Goal: Information Seeking & Learning: Find specific fact

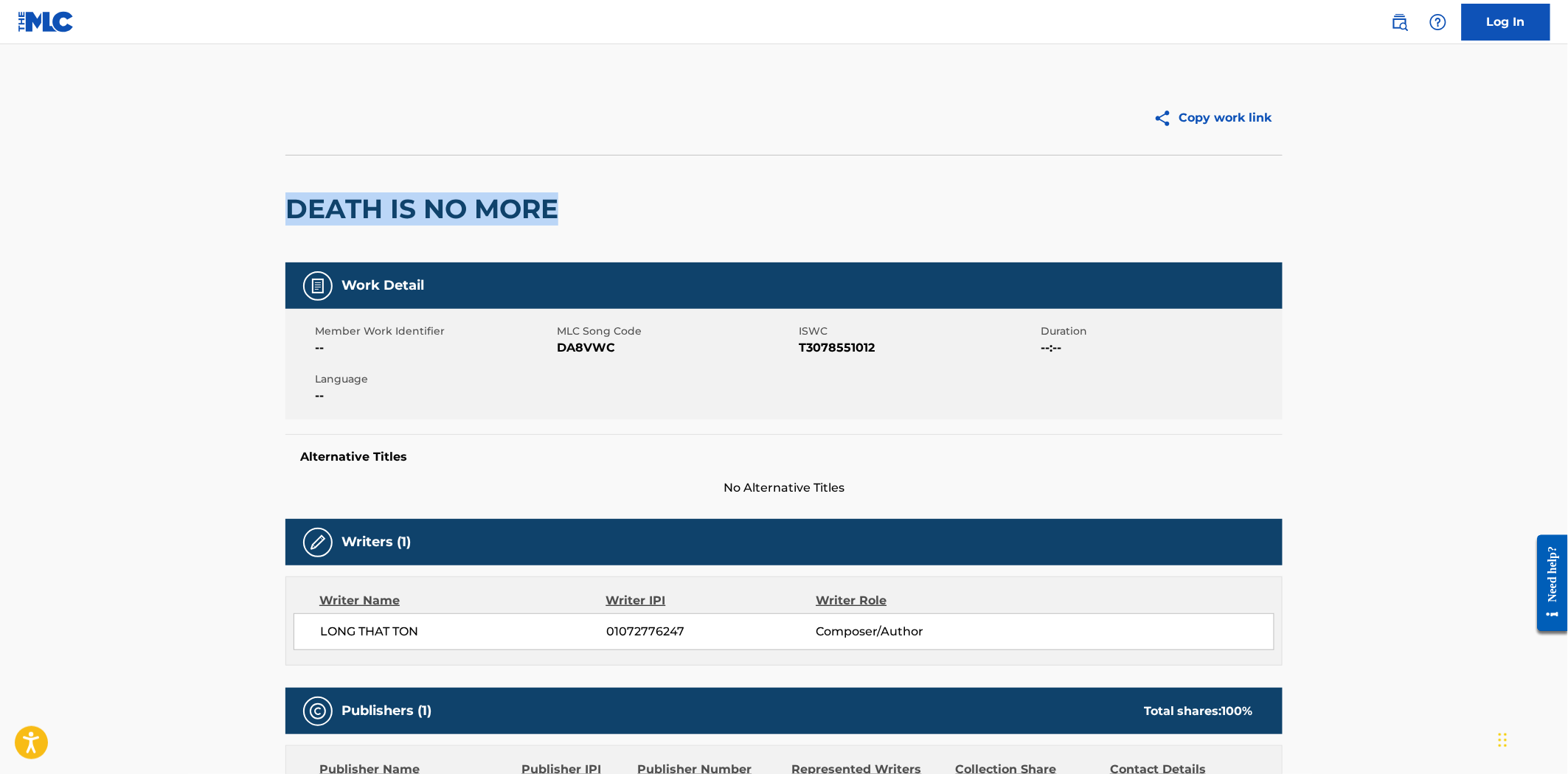
drag, startPoint x: 565, startPoint y: 214, endPoint x: 266, endPoint y: 216, distance: 299.0
click at [266, 216] on main "Copy work link DEATH IS NO MORE Work Detail Member Work Identifier -- MLC Song …" at bounding box center [784, 773] width 1568 height 1458
copy h2 "DEATH IS NO MORE"
click at [613, 345] on span "DA8VWC" at bounding box center [676, 348] width 238 height 17
click at [612, 345] on span "DA8VWC" at bounding box center [676, 348] width 238 height 17
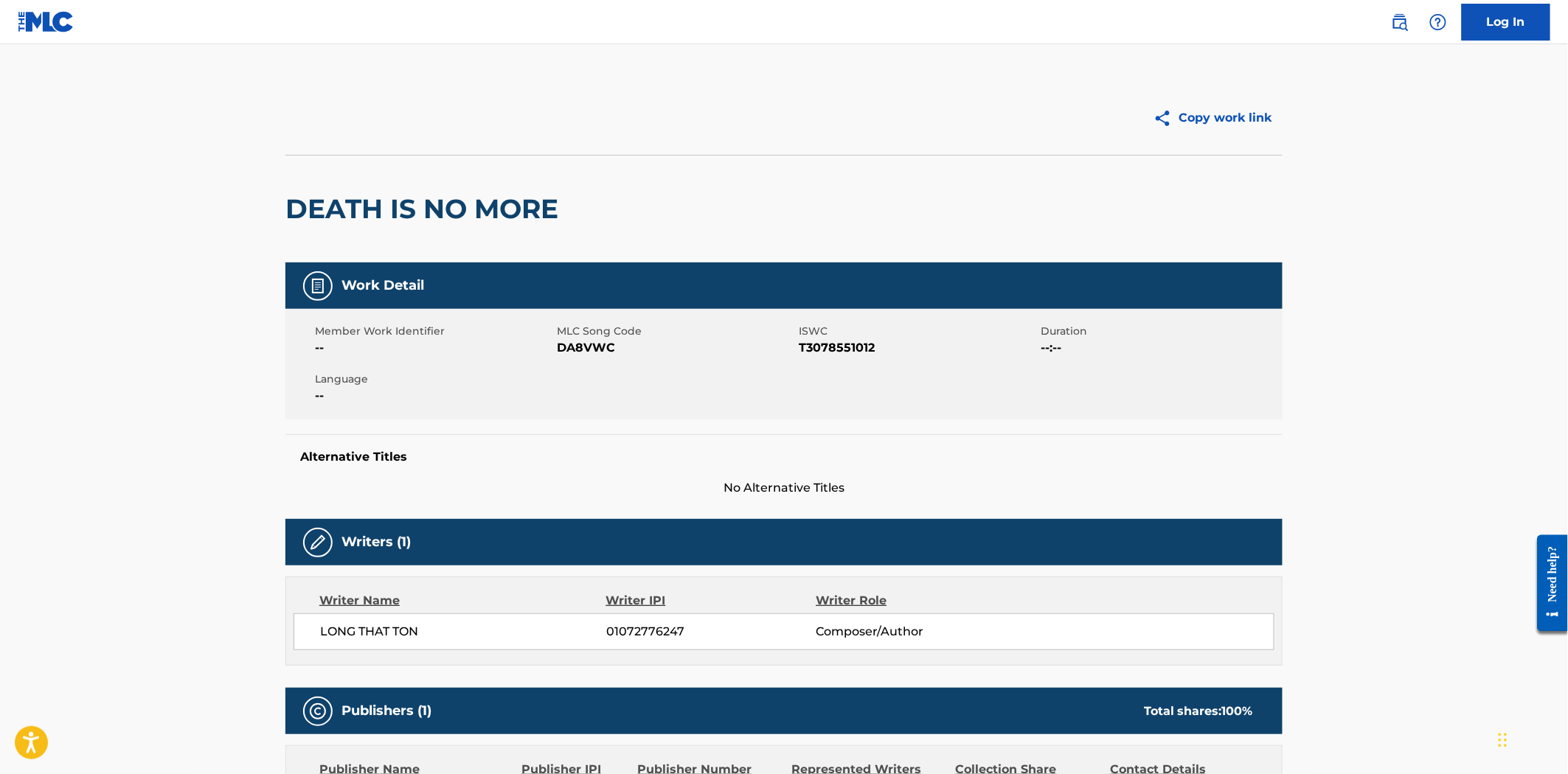
click at [603, 348] on span "DA8VWC" at bounding box center [676, 348] width 238 height 17
click at [603, 349] on span "DA8VWC" at bounding box center [676, 348] width 238 height 17
copy span "DA8VWC"
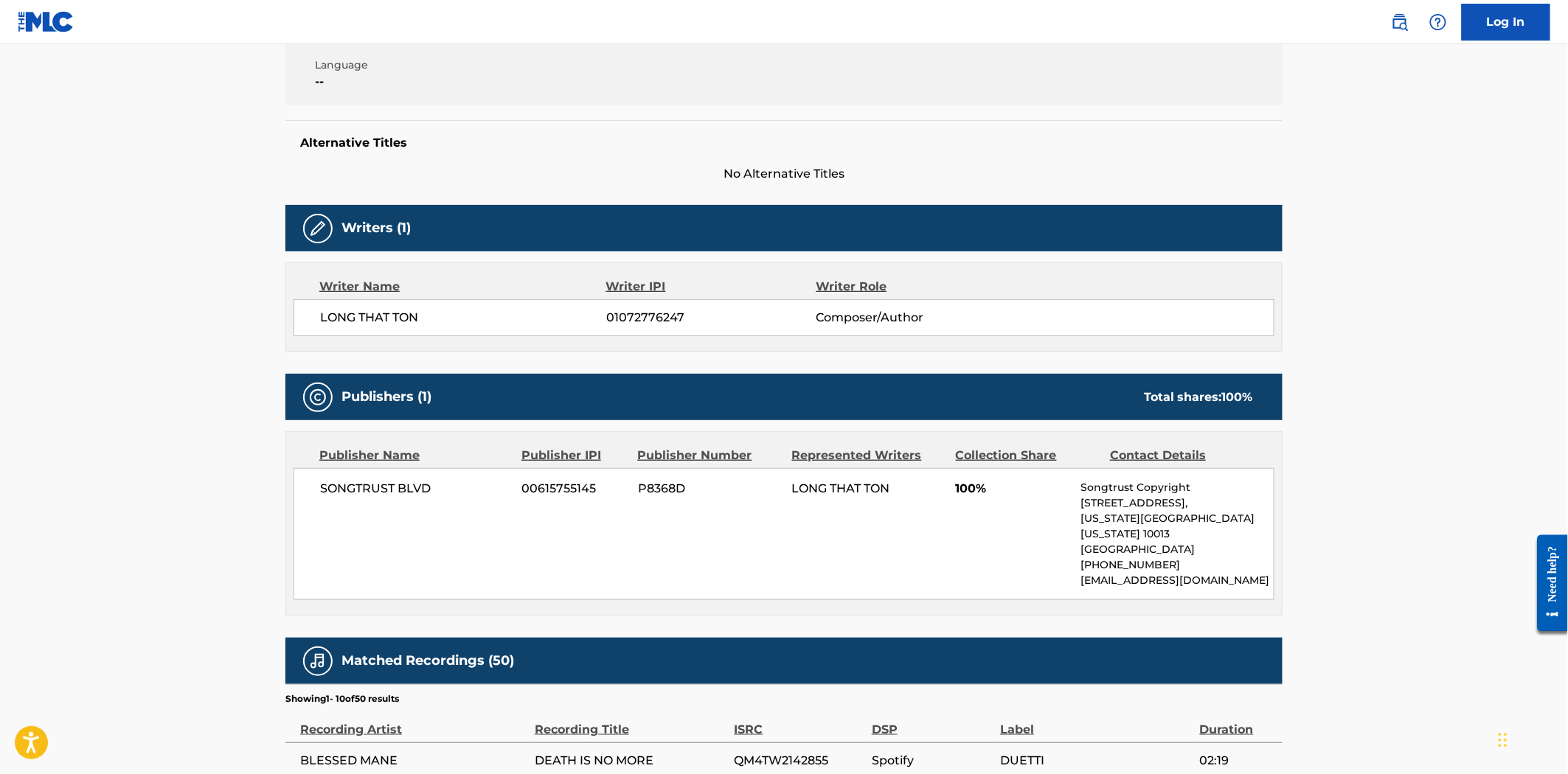
scroll to position [327, 0]
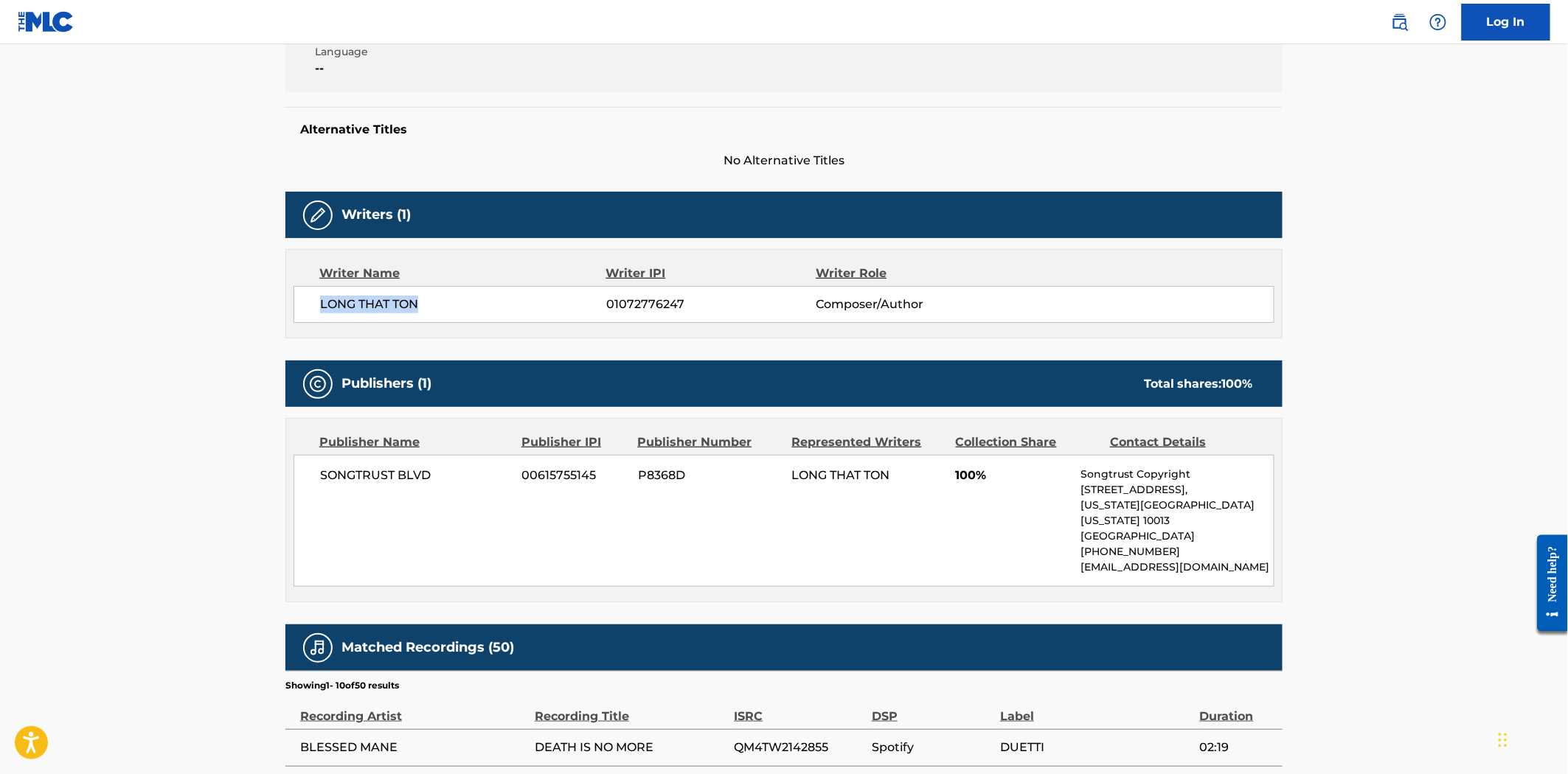
drag, startPoint x: 430, startPoint y: 296, endPoint x: 320, endPoint y: 288, distance: 110.3
click at [320, 287] on div "LONG THAT TON 01072776247 Composer/Author" at bounding box center [784, 304] width 980 height 36
copy span "LONG THAT TON"
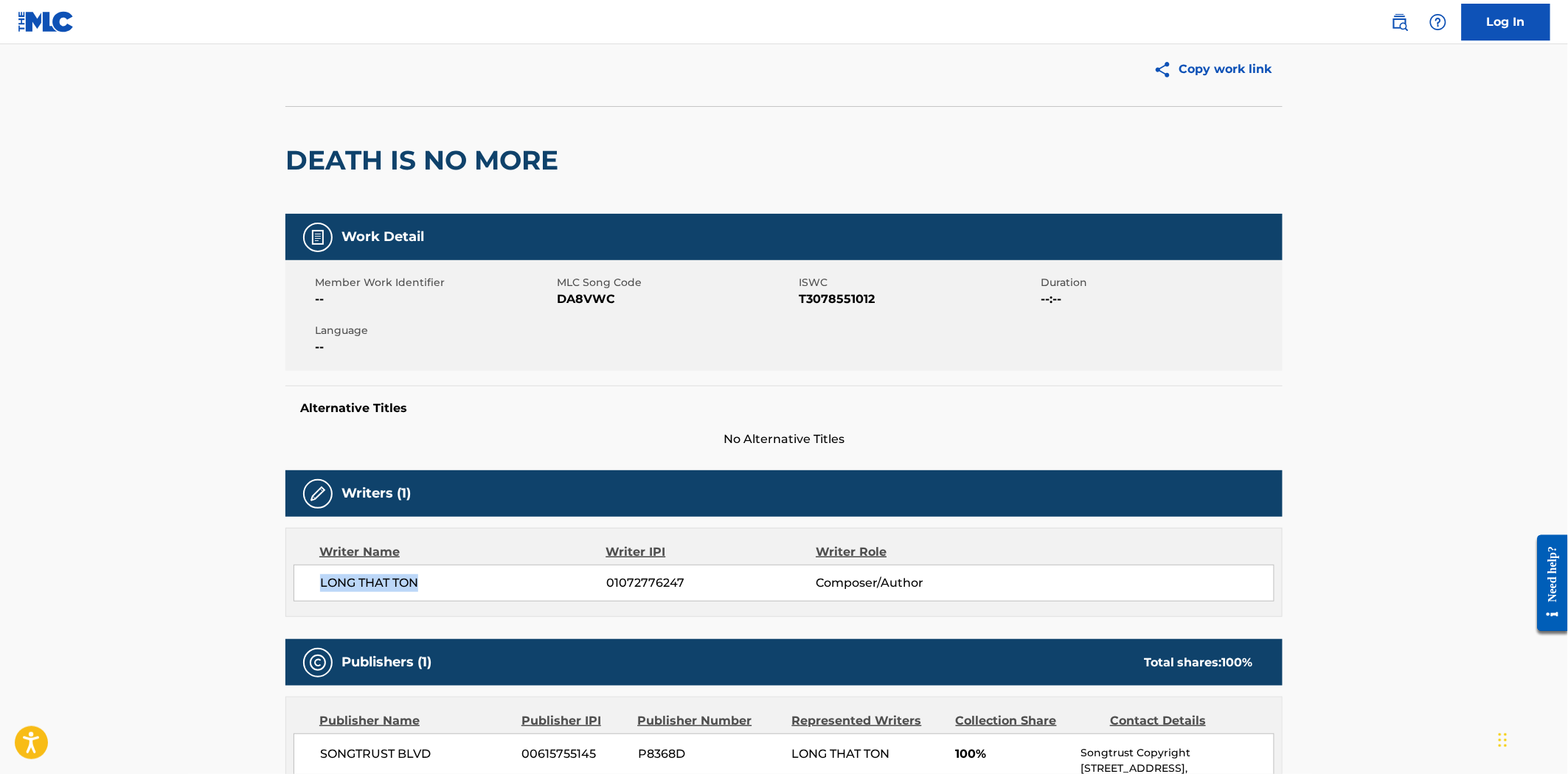
scroll to position [0, 0]
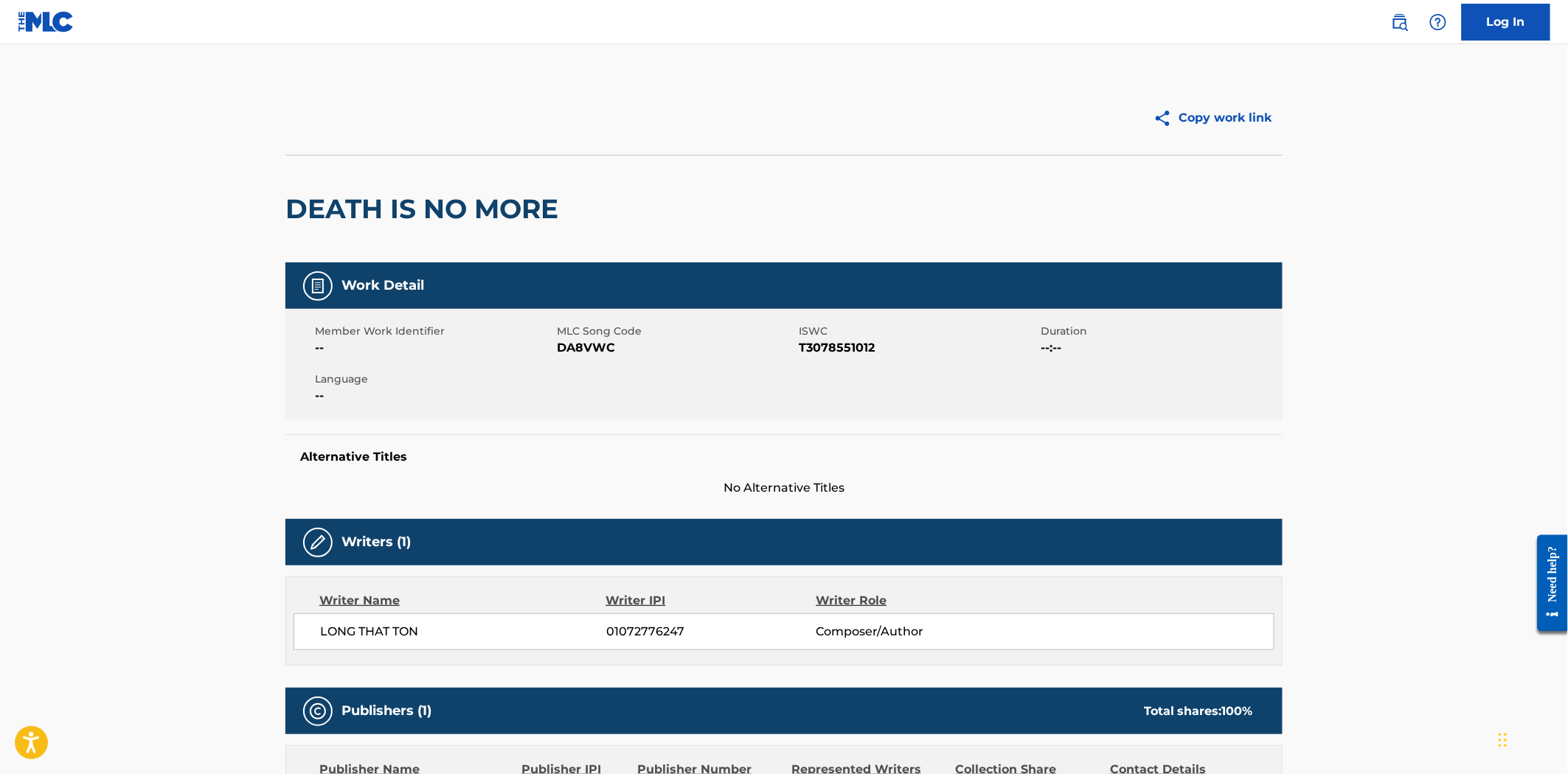
click at [1401, 37] on div "Log In" at bounding box center [1462, 22] width 174 height 36
click at [1396, 32] on link at bounding box center [1399, 22] width 30 height 30
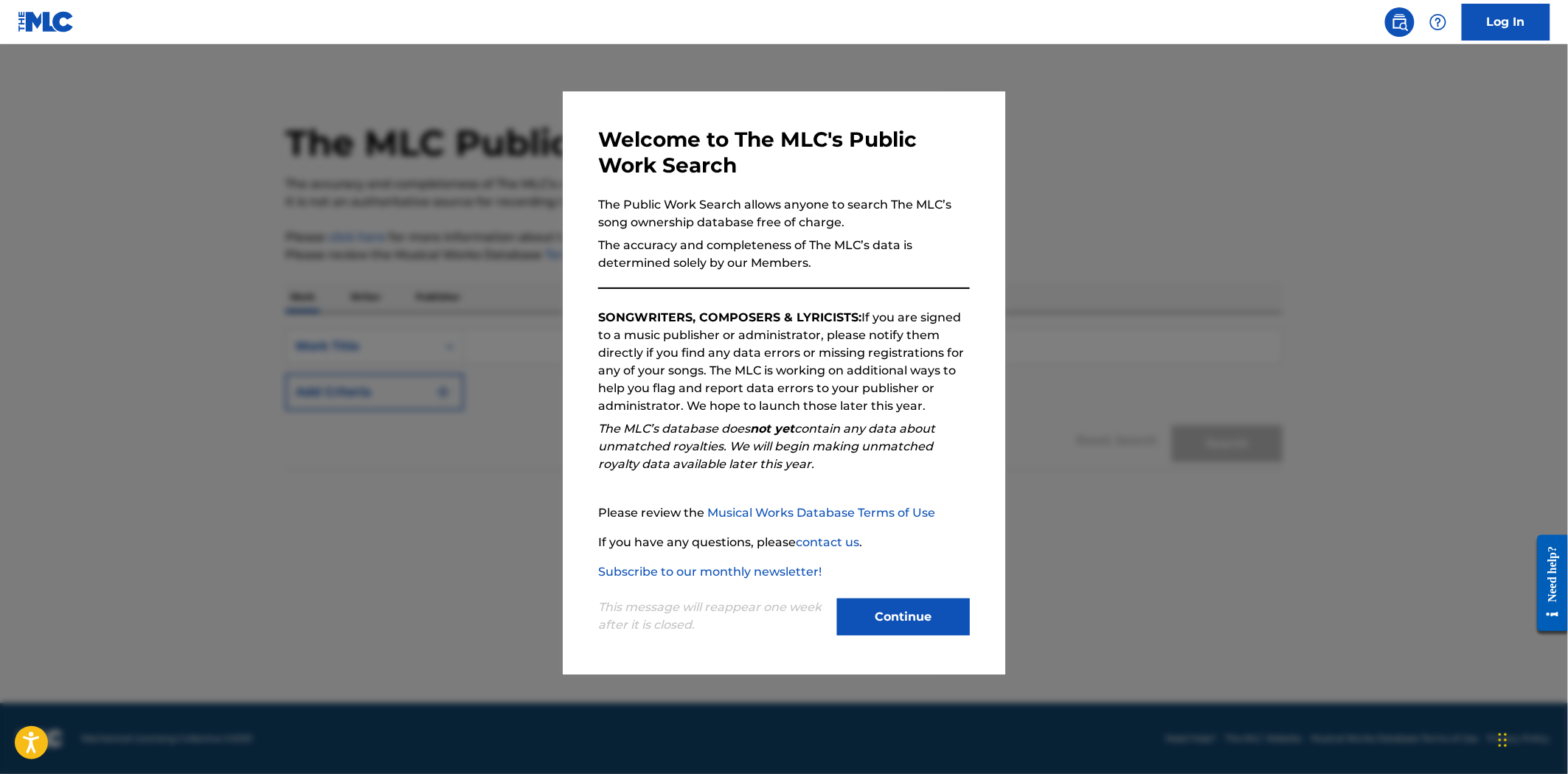
click at [932, 625] on button "Continue" at bounding box center [904, 617] width 133 height 36
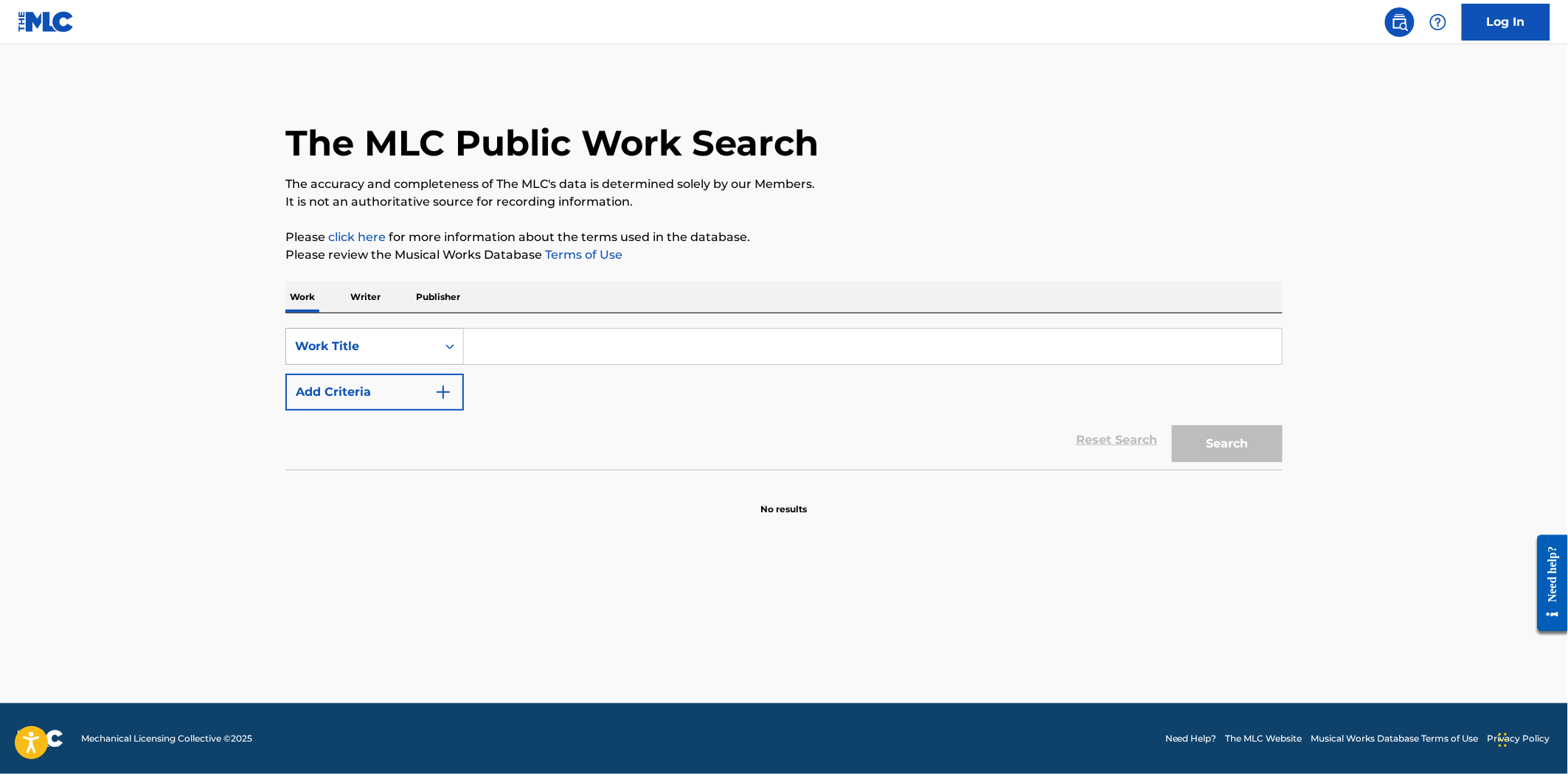
drag, startPoint x: 440, startPoint y: 348, endPoint x: 447, endPoint y: 351, distance: 7.6
click at [440, 348] on div "Search Form" at bounding box center [450, 347] width 27 height 27
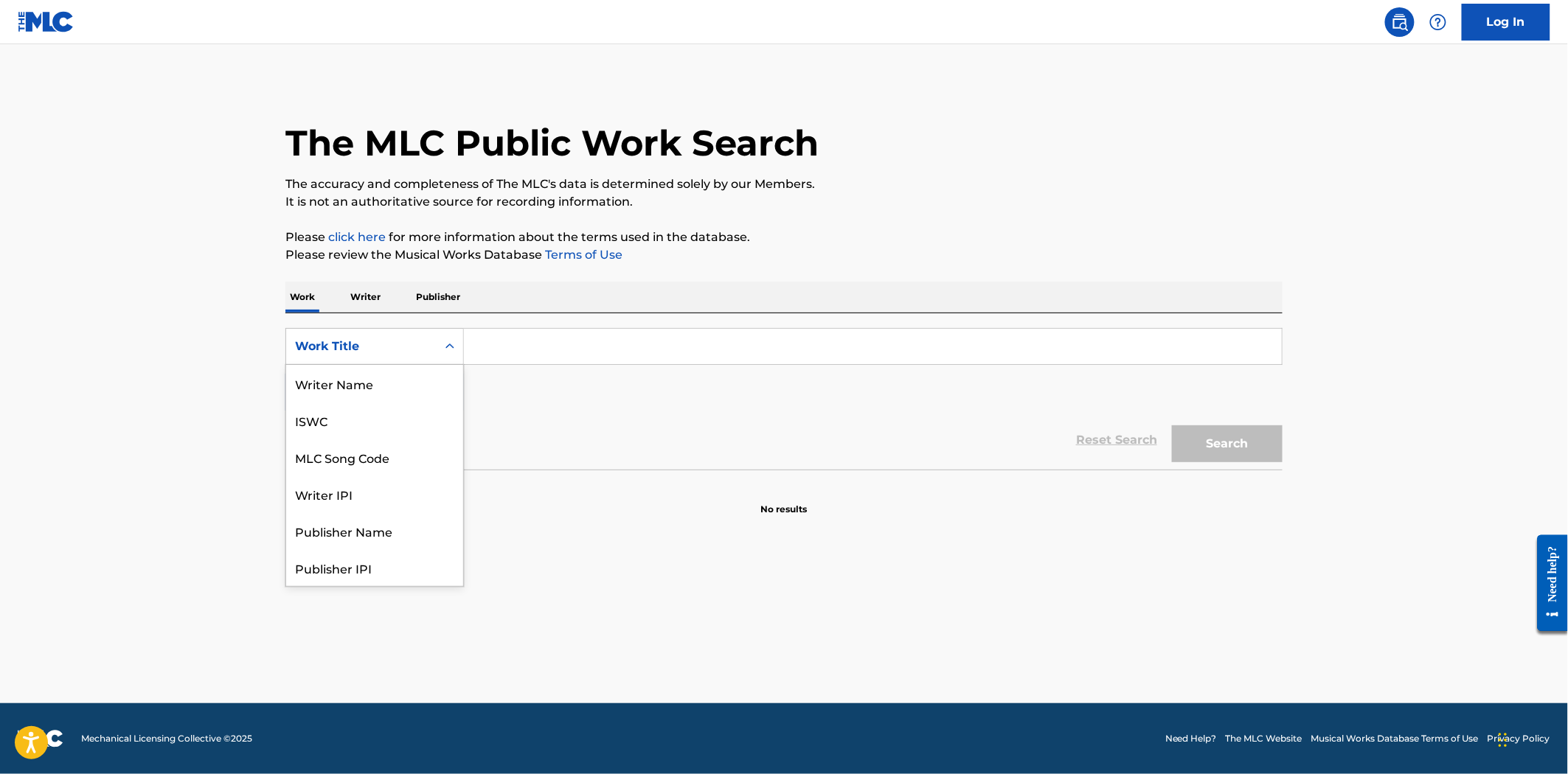
scroll to position [74, 0]
click at [414, 388] on div "MLC Song Code" at bounding box center [374, 383] width 177 height 36
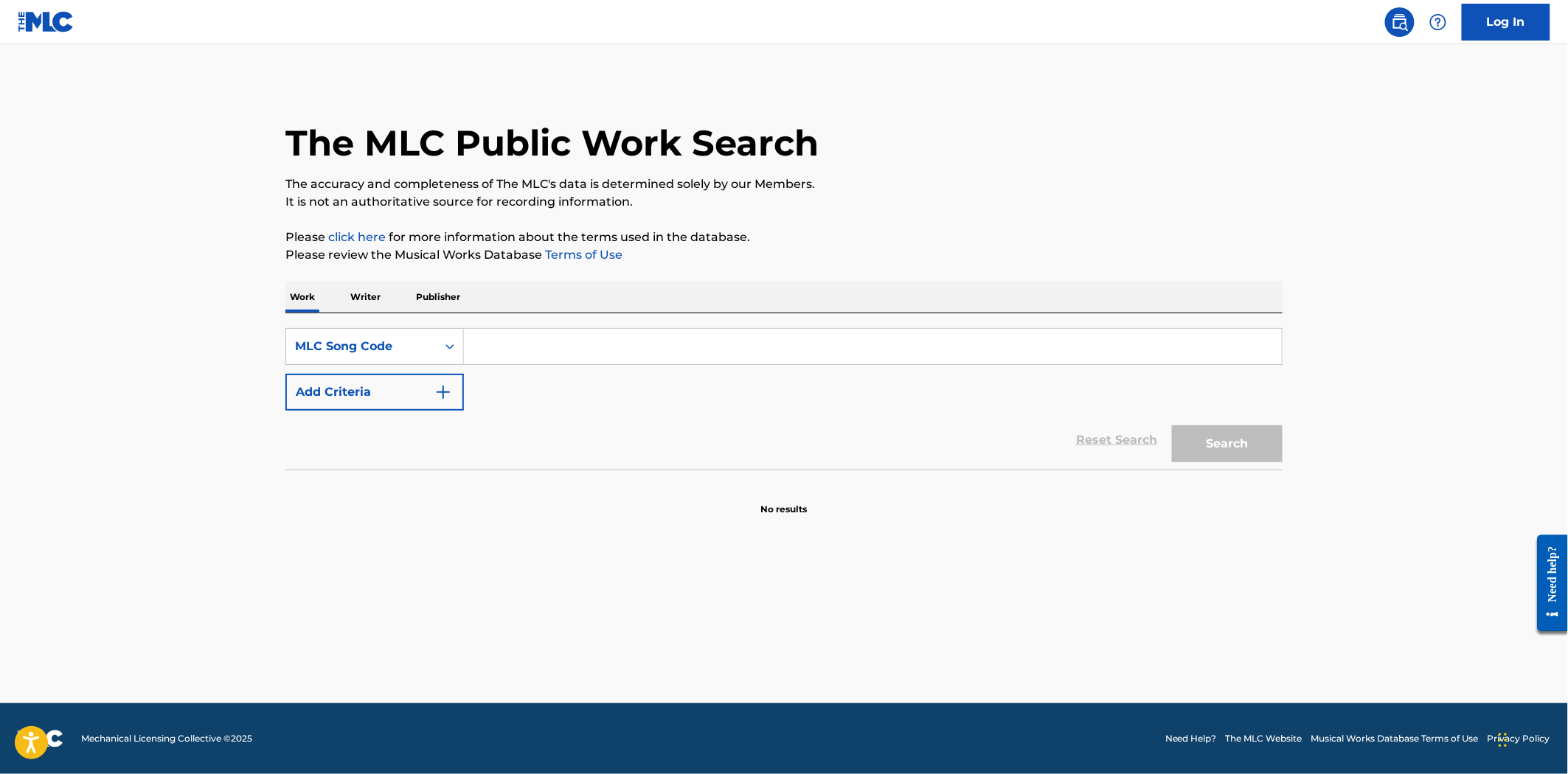
click at [558, 340] on input "Search Form" at bounding box center [873, 346] width 818 height 36
type input "DQ69Z0"
click at [1177, 426] on button "Search" at bounding box center [1226, 444] width 110 height 36
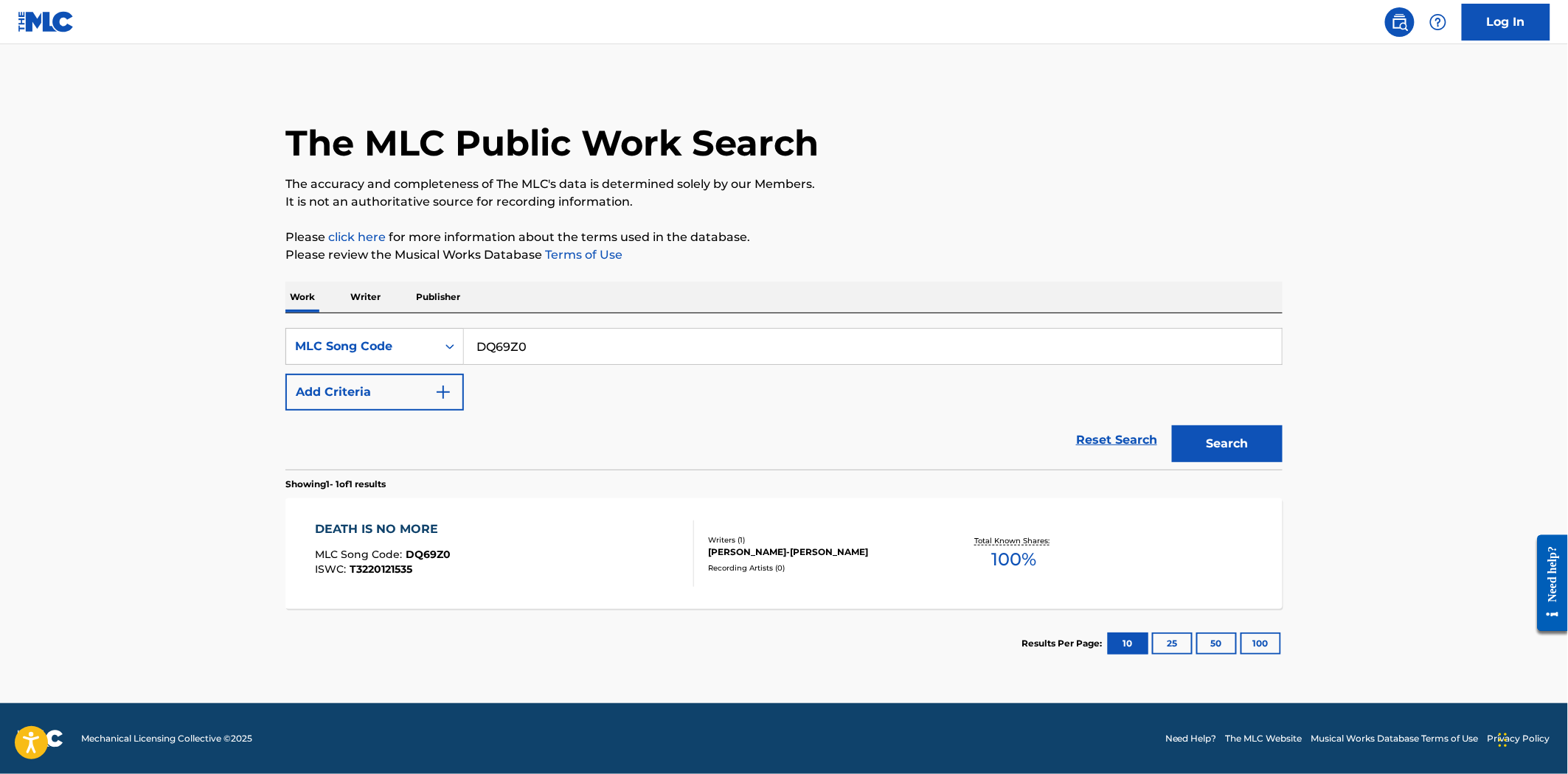
click at [878, 547] on div "[PERSON_NAME]-[PERSON_NAME]" at bounding box center [819, 552] width 223 height 13
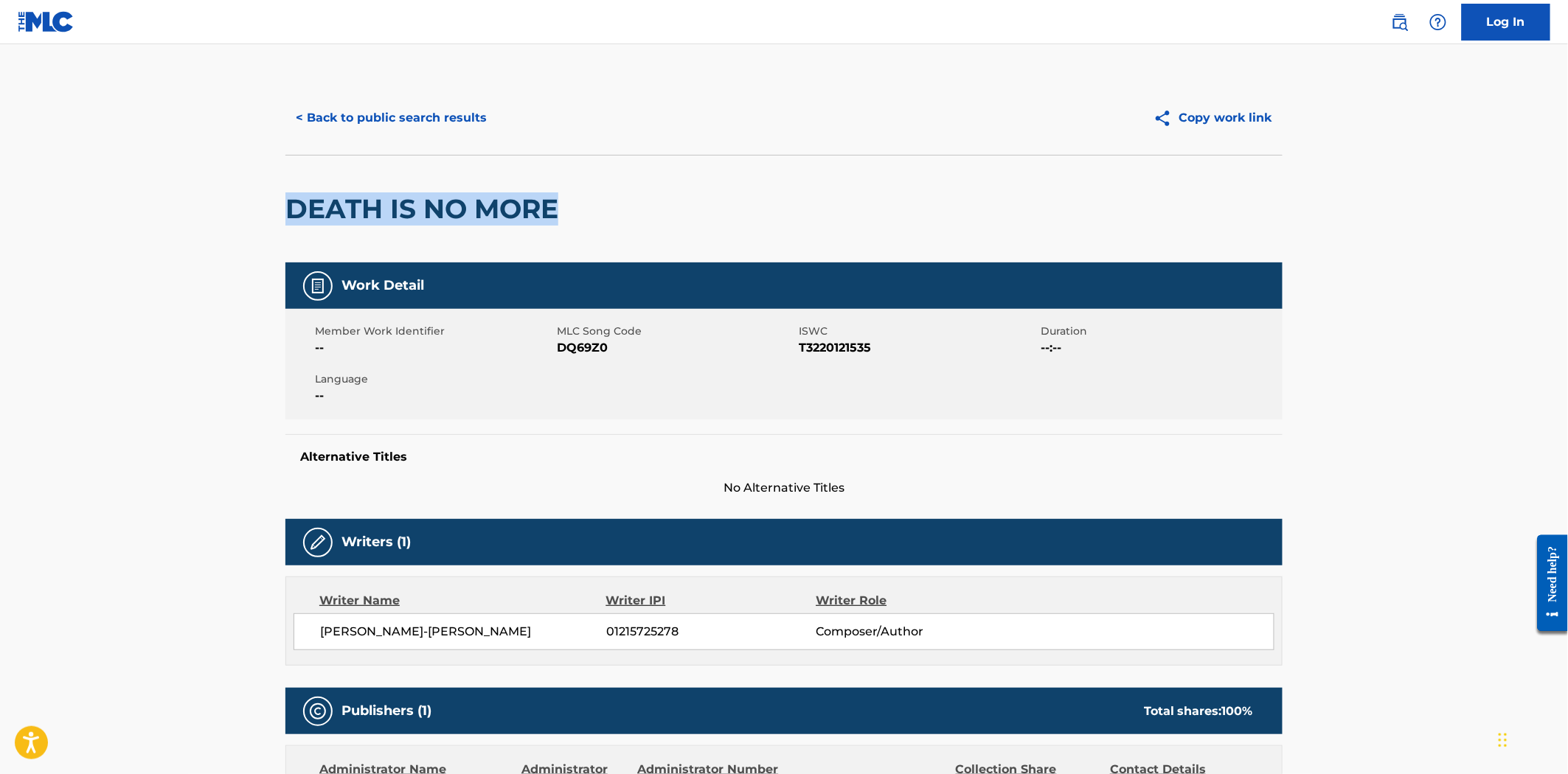
drag, startPoint x: 565, startPoint y: 205, endPoint x: 280, endPoint y: 218, distance: 285.3
click at [280, 218] on div "< Back to public search results Copy work link DEATH IS NO MORE Work Detail Mem…" at bounding box center [784, 575] width 1032 height 990
copy h2 "DEATH IS NO MORE"
click at [649, 349] on span "DQ69Z0" at bounding box center [676, 348] width 238 height 17
drag, startPoint x: 624, startPoint y: 351, endPoint x: 556, endPoint y: 351, distance: 68.0
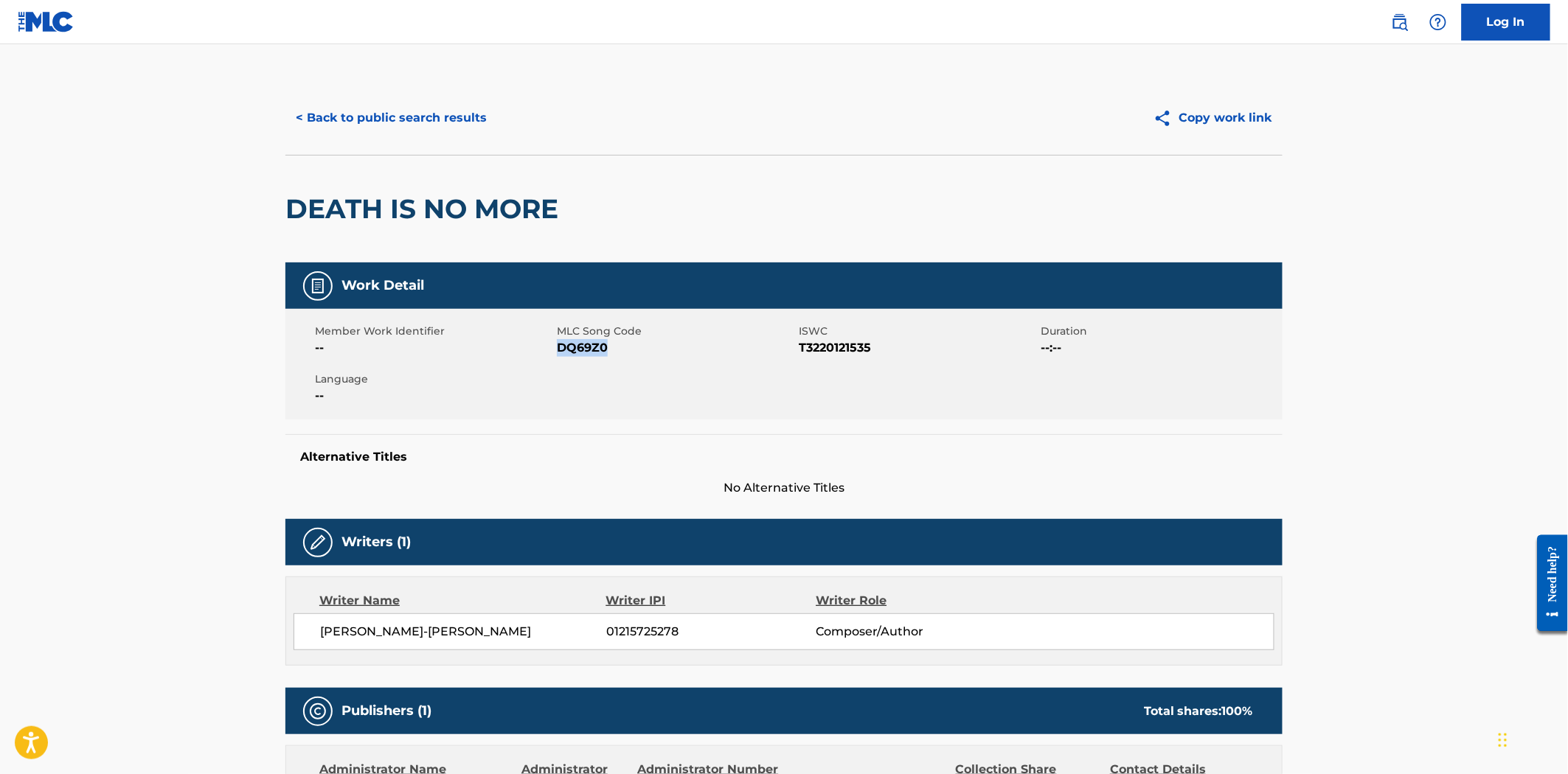
click at [557, 351] on span "DQ69Z0" at bounding box center [676, 348] width 238 height 17
copy span "DQ69Z0"
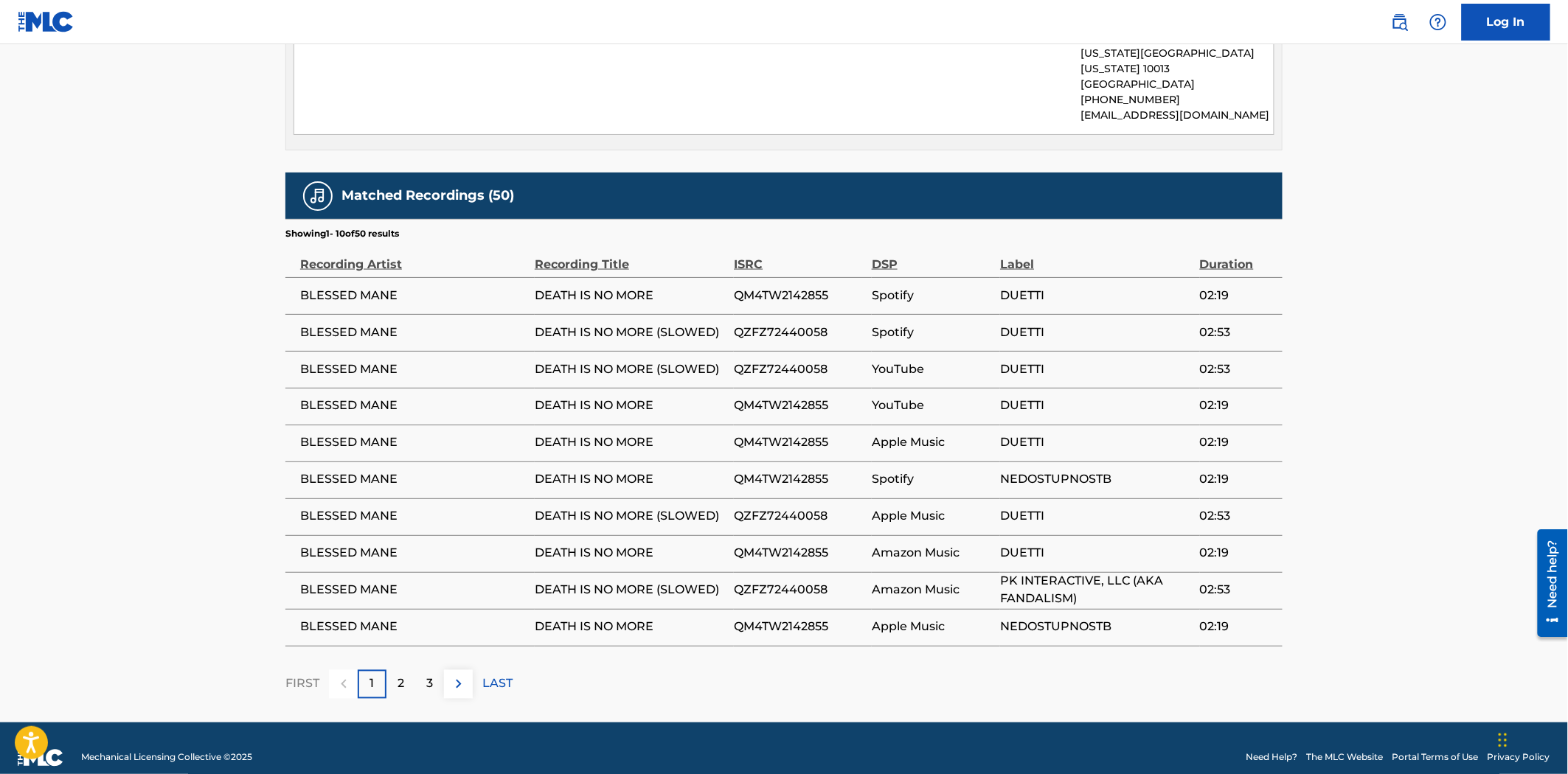
scroll to position [784, 0]
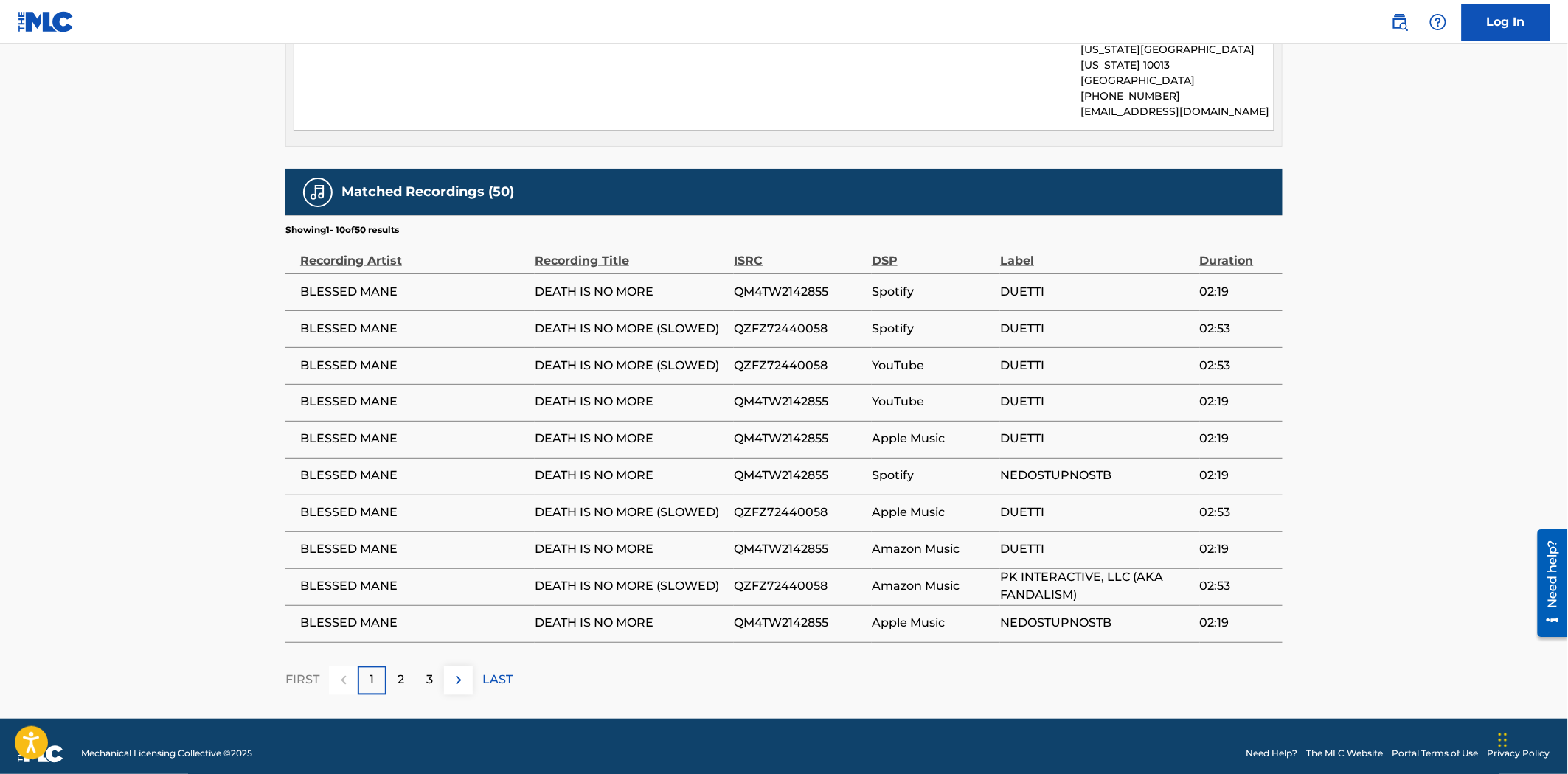
click at [436, 668] on div "3" at bounding box center [429, 681] width 29 height 29
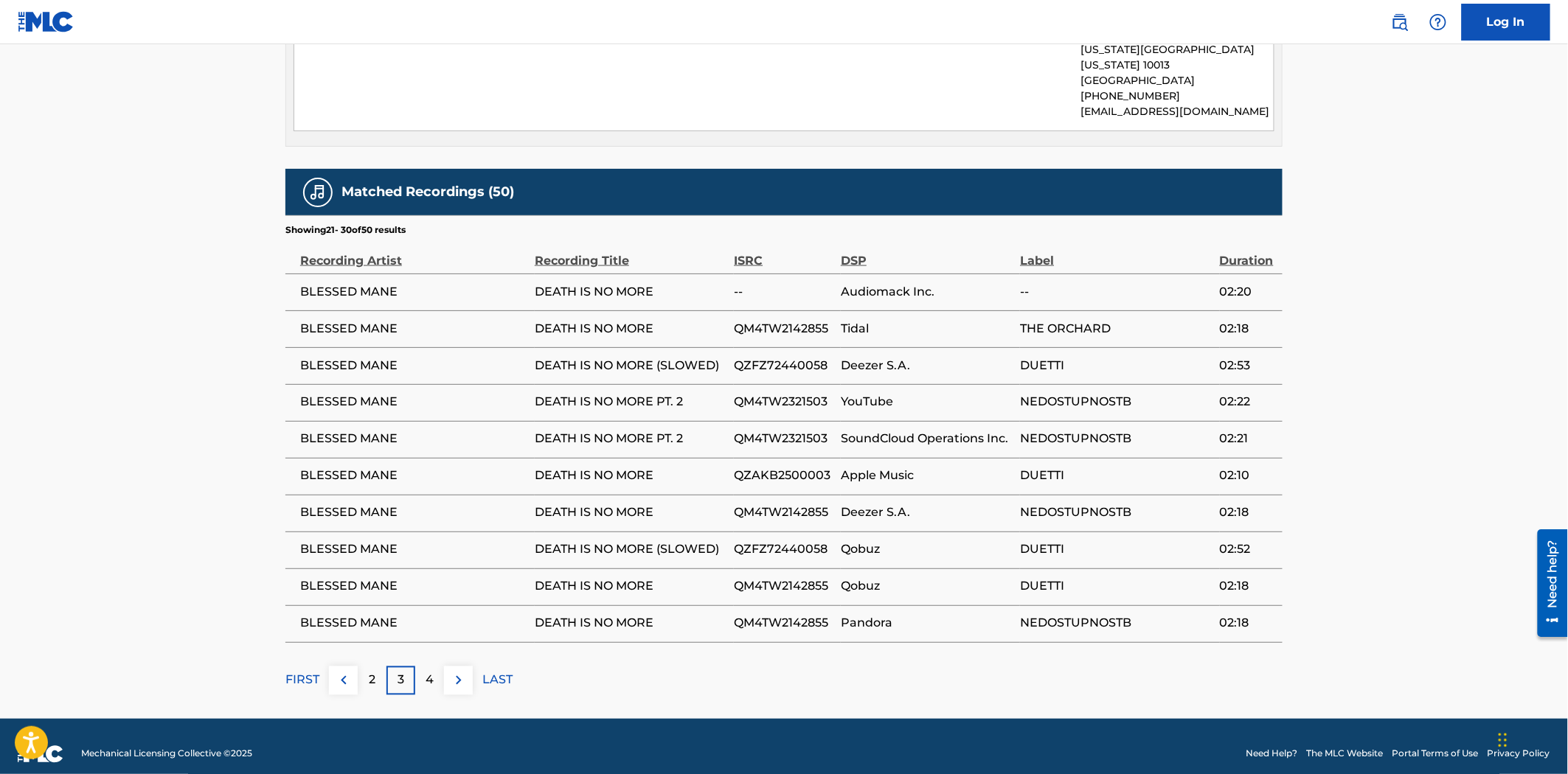
click at [435, 666] on div "4" at bounding box center [429, 681] width 29 height 29
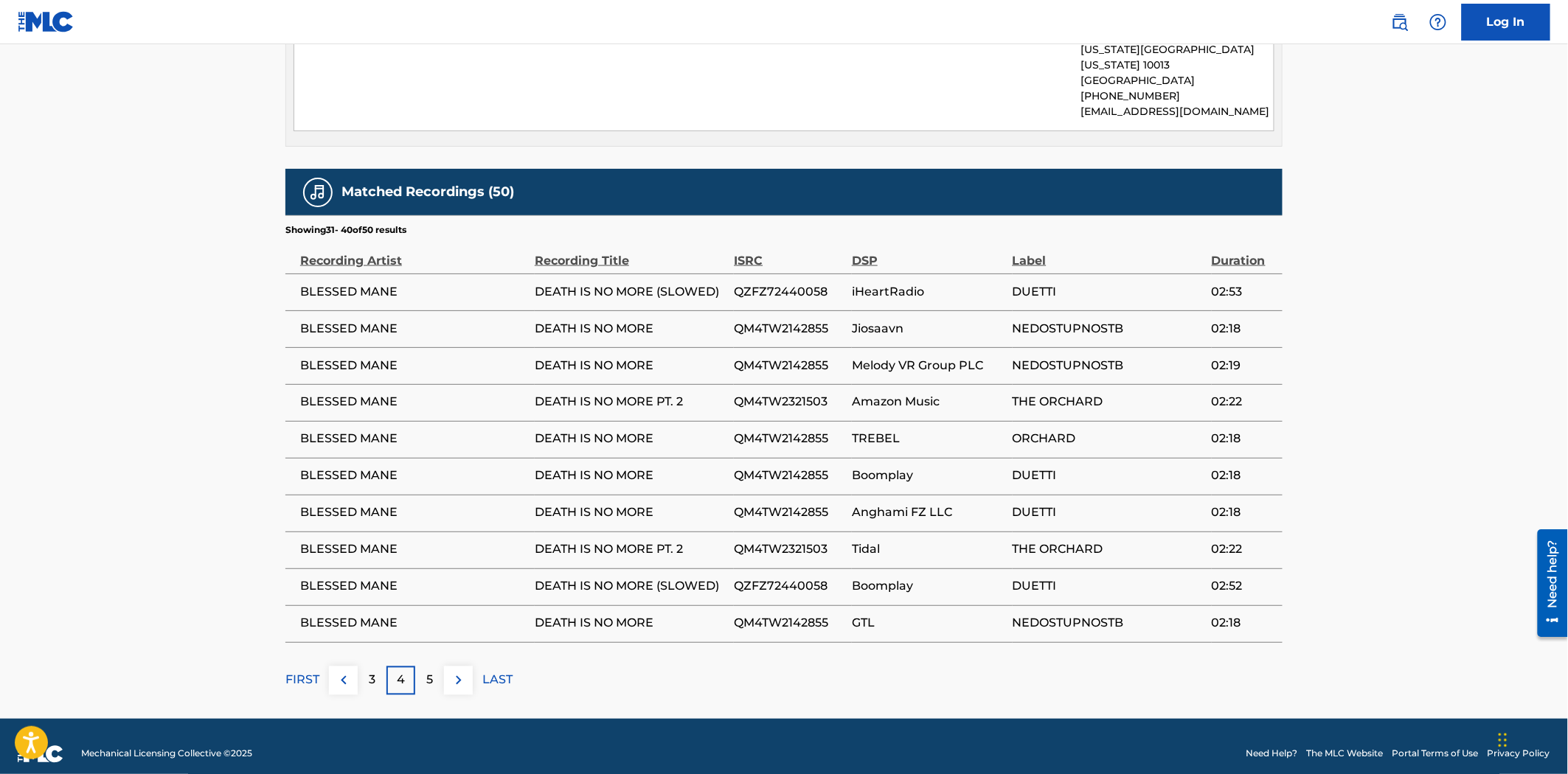
click at [435, 666] on div "5" at bounding box center [429, 681] width 29 height 29
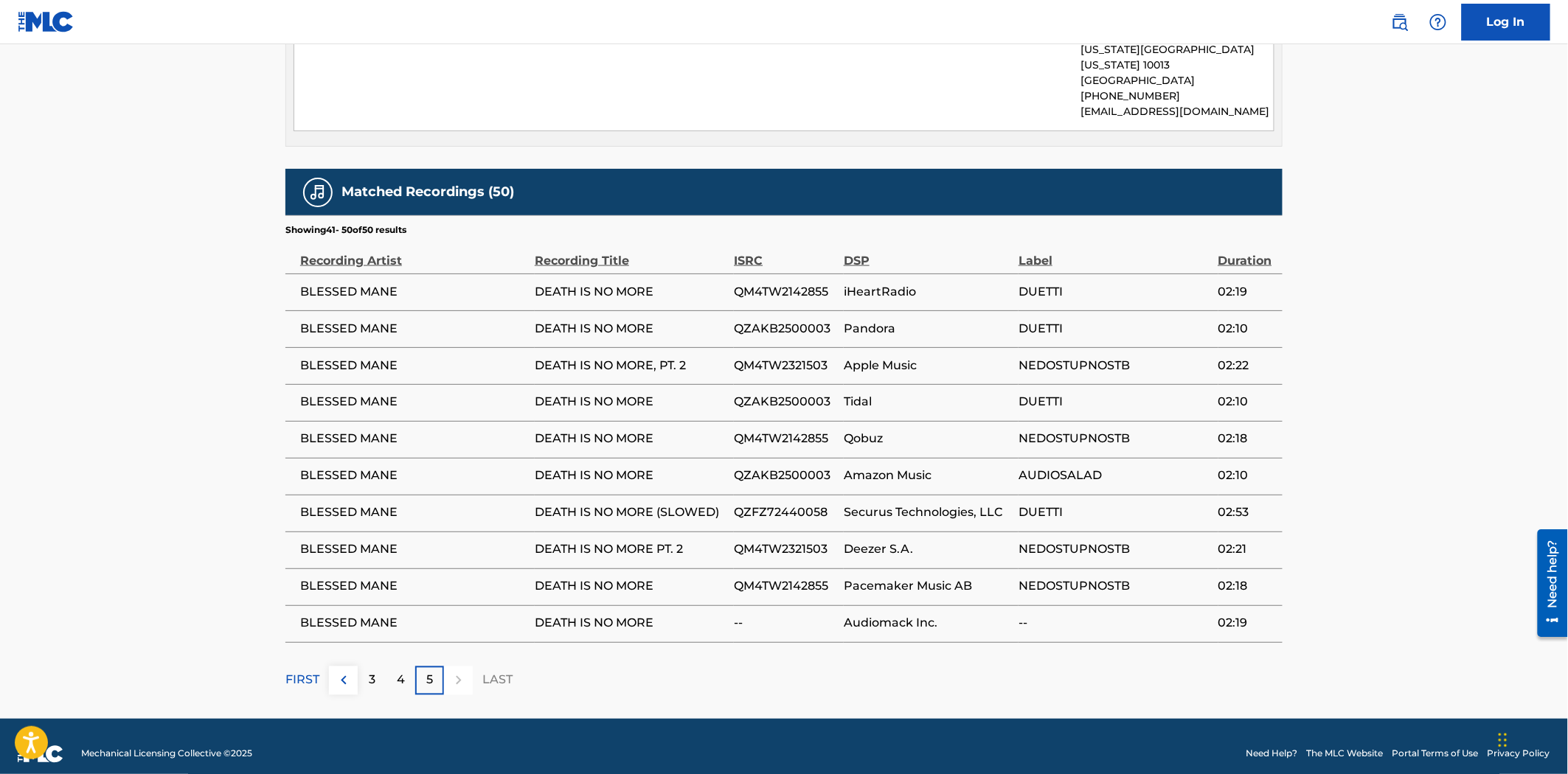
click at [435, 666] on div "5" at bounding box center [429, 681] width 29 height 29
click at [398, 672] on p "4" at bounding box center [400, 681] width 8 height 17
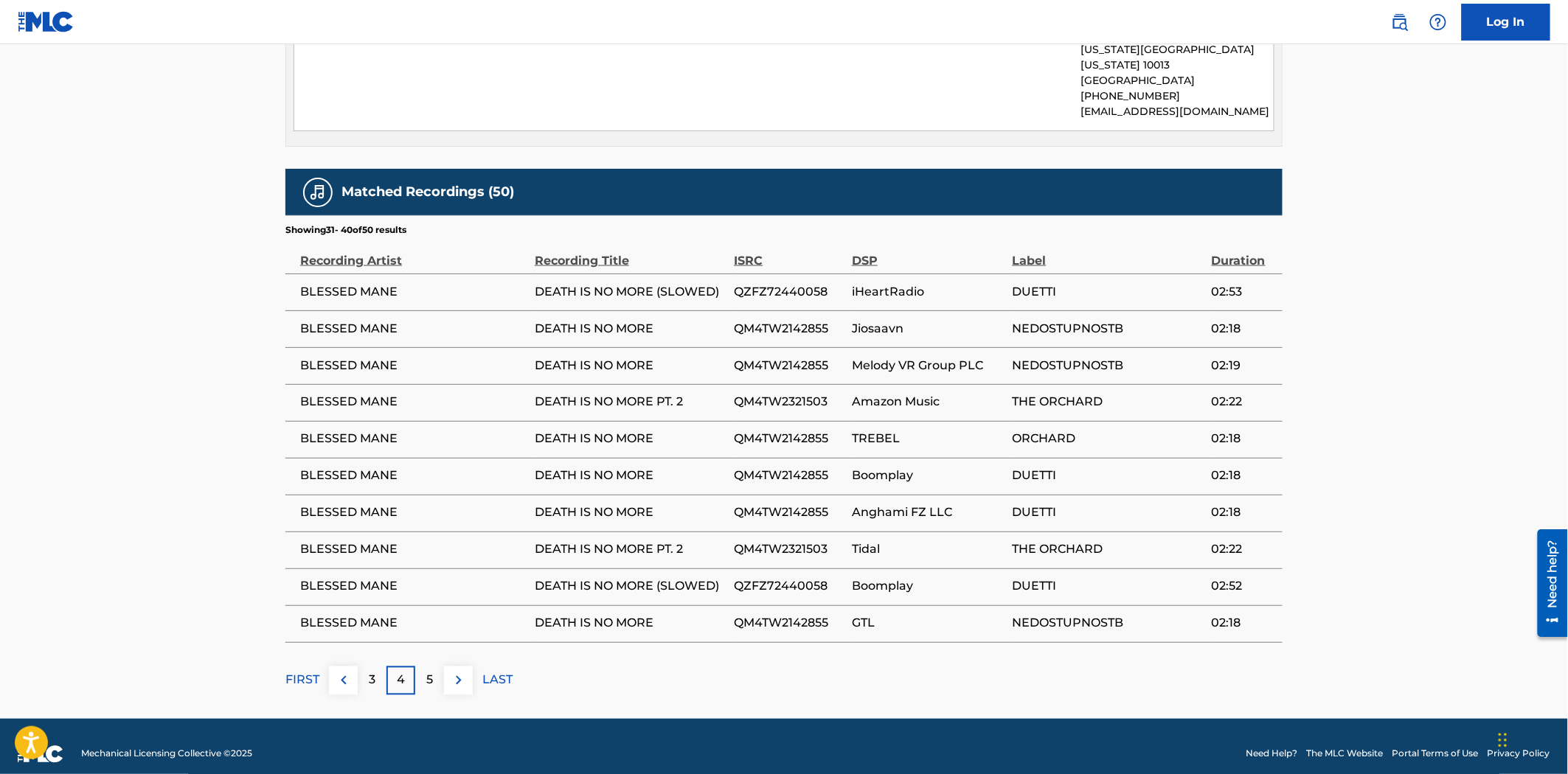
click at [361, 668] on div "3" at bounding box center [372, 681] width 29 height 29
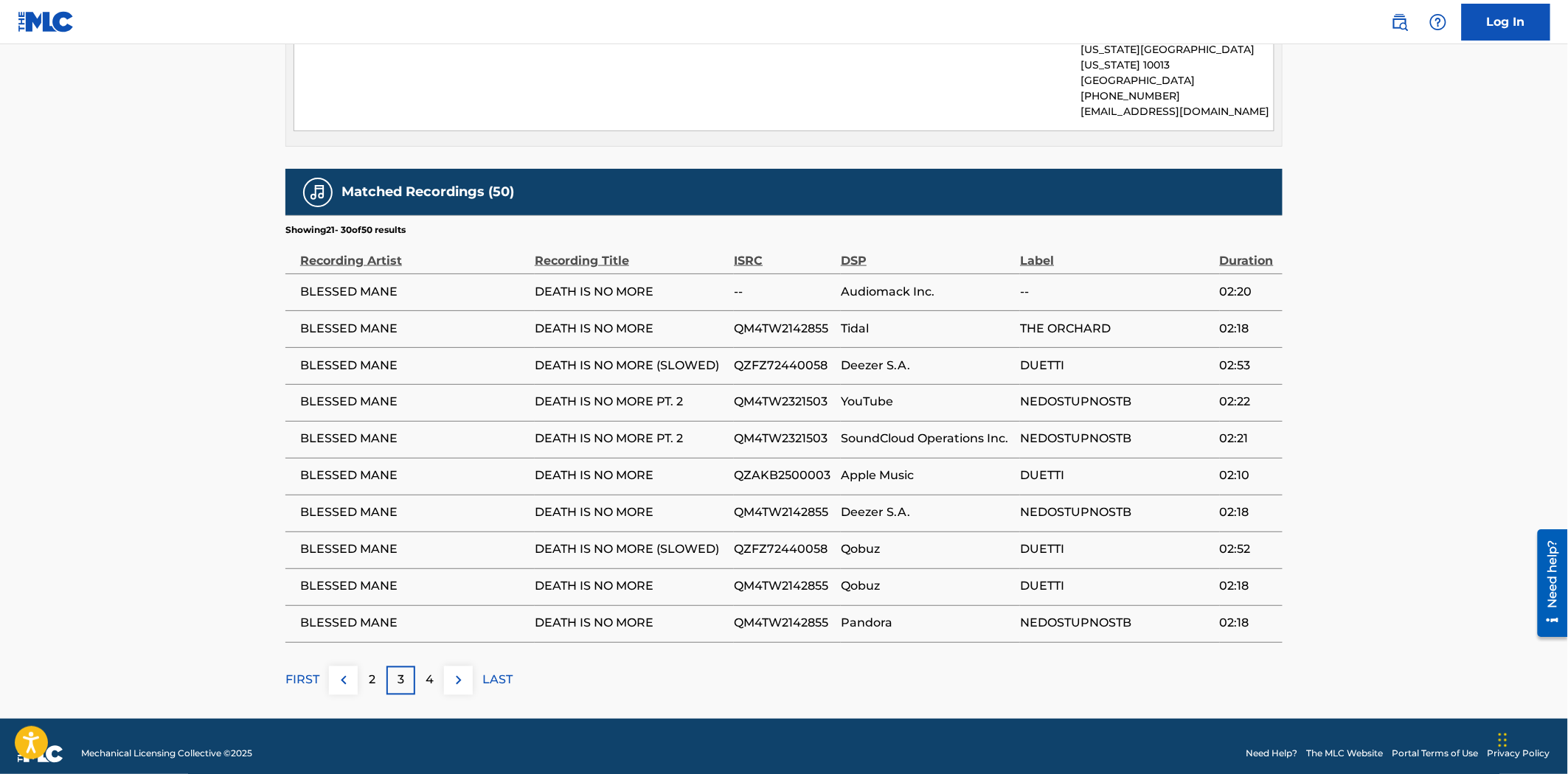
click at [366, 672] on div "2" at bounding box center [372, 681] width 29 height 29
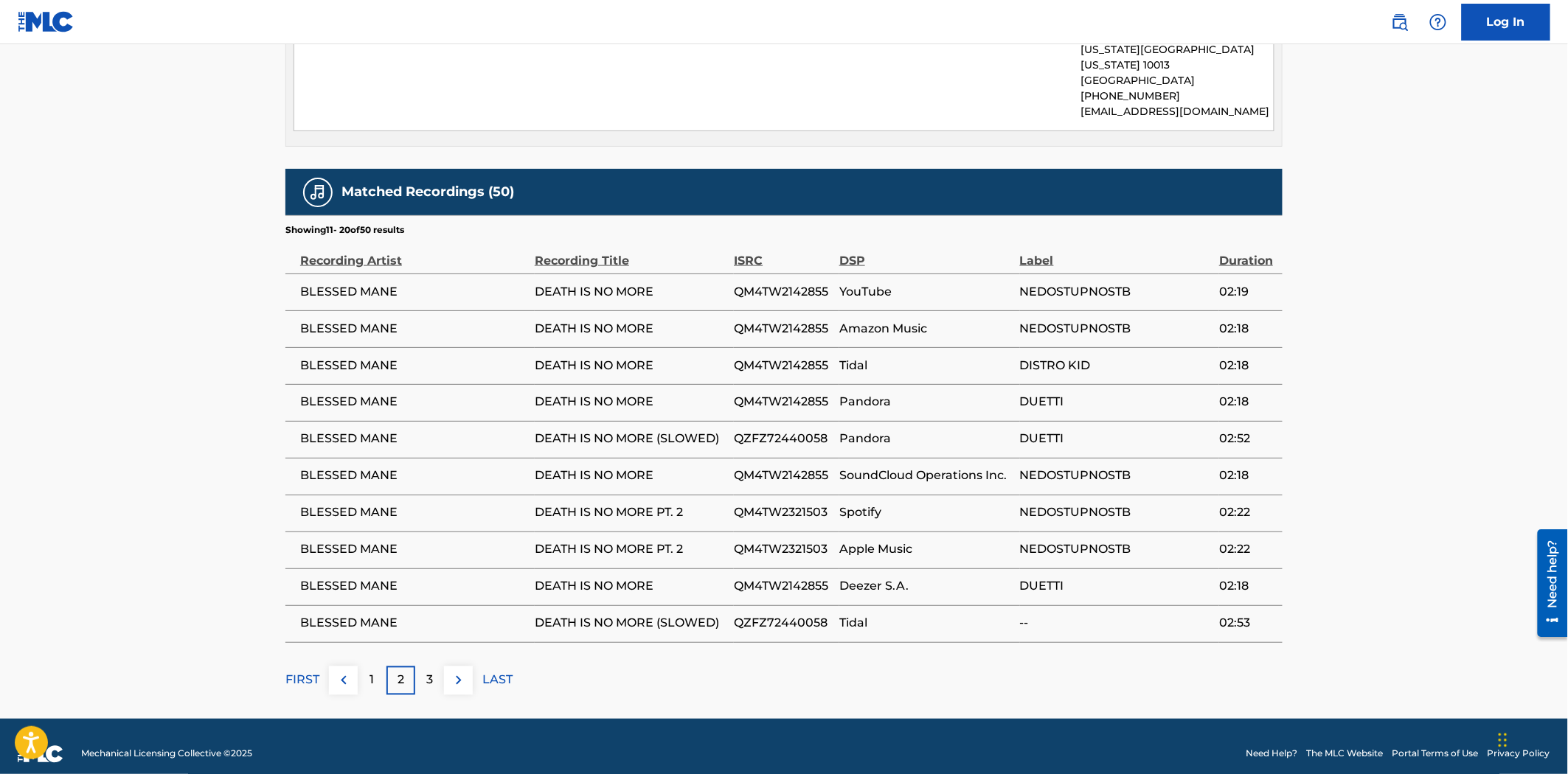
click at [366, 672] on div "1" at bounding box center [372, 681] width 29 height 29
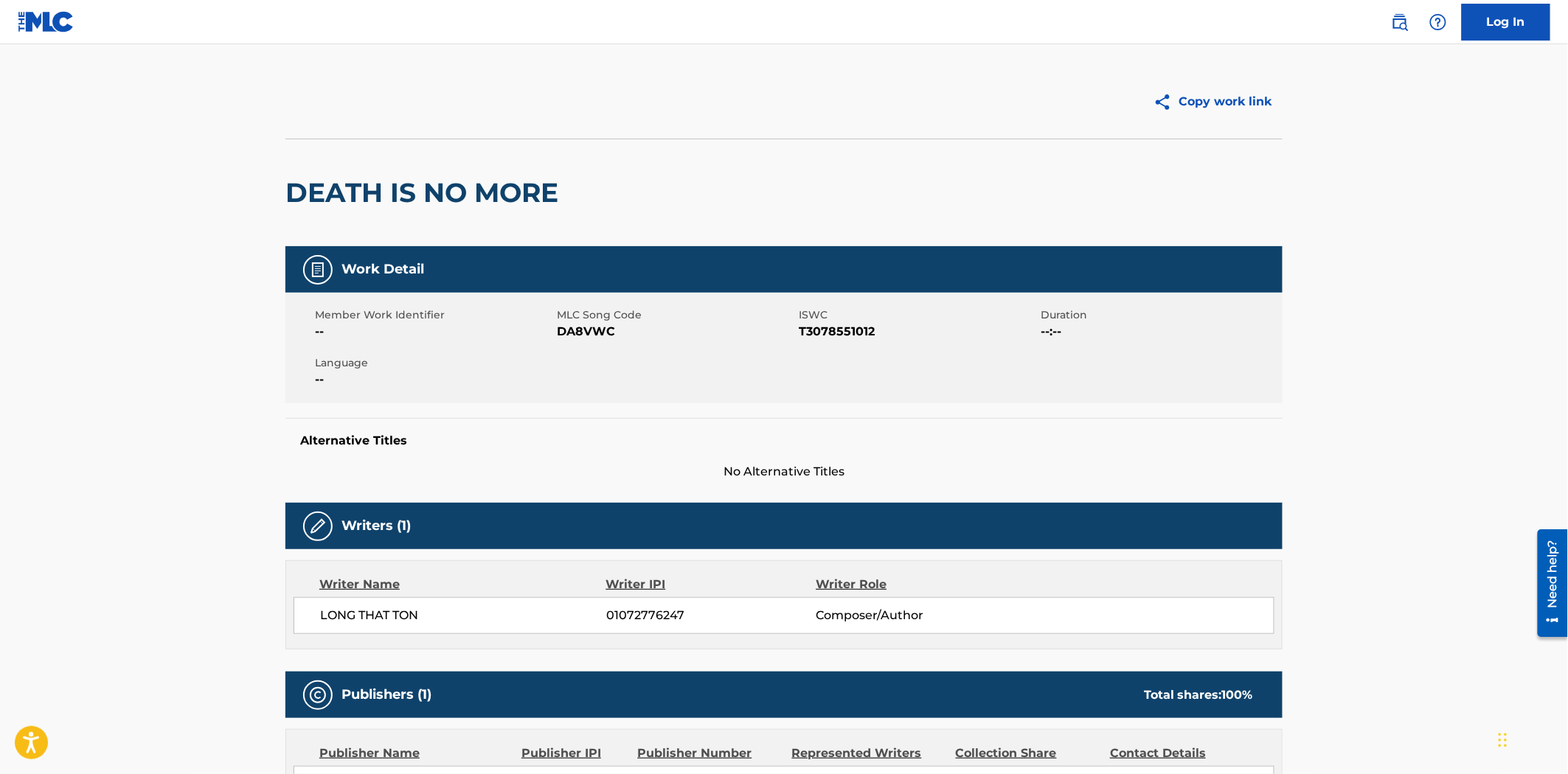
scroll to position [0, 0]
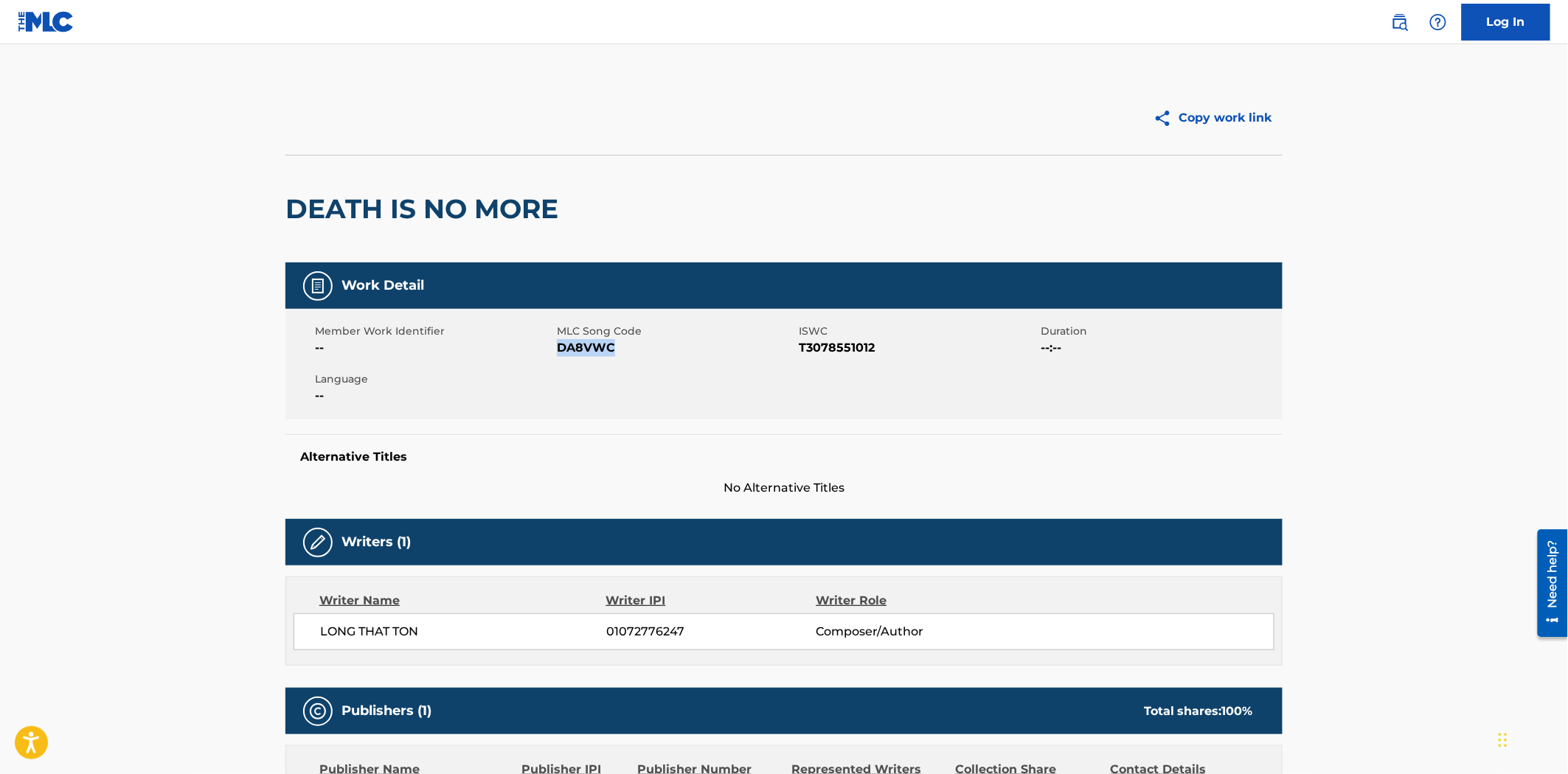
drag, startPoint x: 630, startPoint y: 345, endPoint x: 558, endPoint y: 347, distance: 72.0
click at [558, 347] on span "DA8VWC" at bounding box center [676, 348] width 238 height 17
copy span "DA8VWC"
